Goal: Navigation & Orientation: Find specific page/section

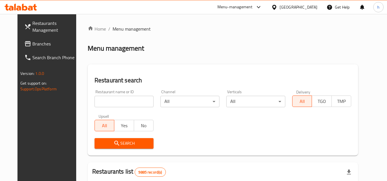
click at [34, 42] on span "Branches" at bounding box center [54, 43] width 45 height 7
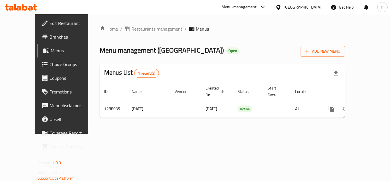
click at [139, 30] on span "Restaurants management" at bounding box center [156, 28] width 51 height 7
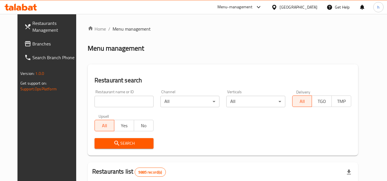
click at [36, 43] on span "Branches" at bounding box center [54, 43] width 45 height 7
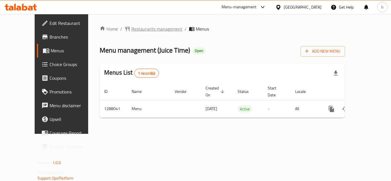
click at [146, 31] on span "Restaurants management" at bounding box center [156, 28] width 51 height 7
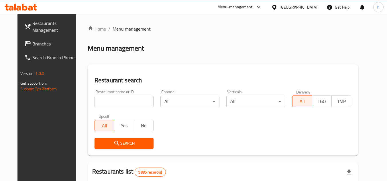
drag, startPoint x: 29, startPoint y: 44, endPoint x: 21, endPoint y: 47, distance: 9.6
click at [32, 44] on span "Branches" at bounding box center [54, 43] width 45 height 7
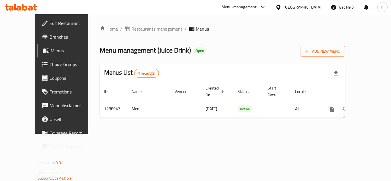
click at [135, 31] on span "Restaurants management" at bounding box center [156, 28] width 51 height 7
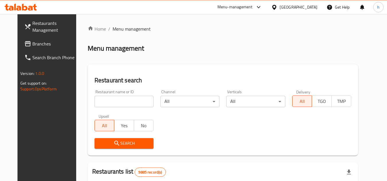
click at [37, 42] on span "Branches" at bounding box center [54, 43] width 45 height 7
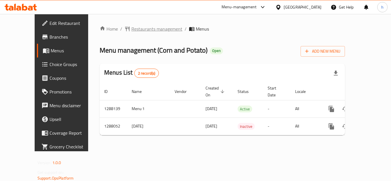
click at [131, 29] on span "Restaurants management" at bounding box center [156, 28] width 51 height 7
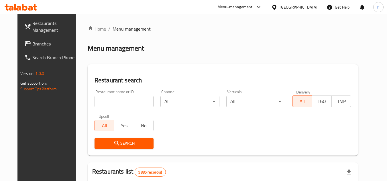
click at [34, 42] on span "Branches" at bounding box center [54, 43] width 45 height 7
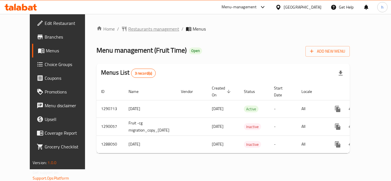
click at [128, 30] on span "Restaurants management" at bounding box center [153, 28] width 51 height 7
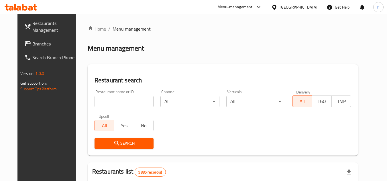
click at [40, 44] on span "Branches" at bounding box center [54, 43] width 45 height 7
